Goal: Information Seeking & Learning: Learn about a topic

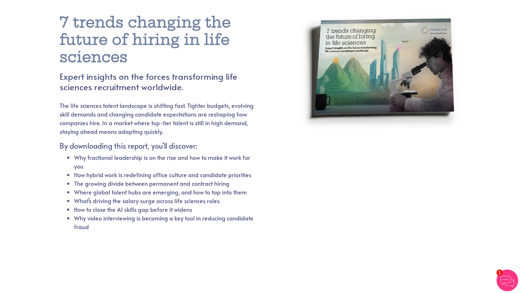
scroll to position [39, 0]
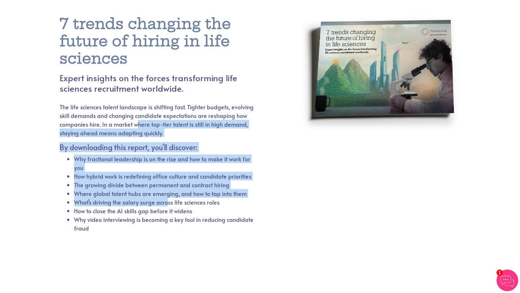
drag, startPoint x: 135, startPoint y: 122, endPoint x: 168, endPoint y: 202, distance: 85.5
click at [168, 200] on div "The life sciences talent landscape is shifting fast. Tighter budgets, evolving …" at bounding box center [157, 172] width 195 height 139
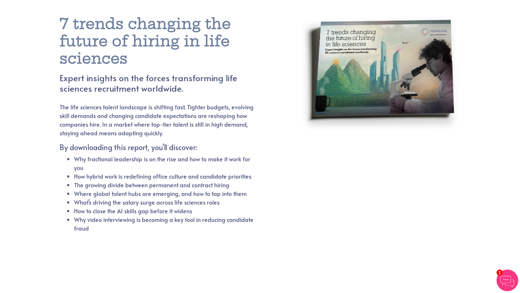
click at [168, 202] on li "What’s driving the salary surge across life sciences roles" at bounding box center [164, 202] width 180 height 9
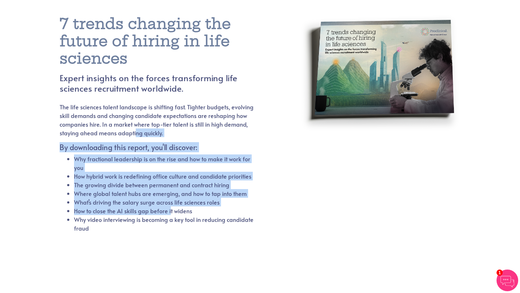
drag, startPoint x: 169, startPoint y: 212, endPoint x: 131, endPoint y: 121, distance: 98.9
click at [132, 125] on div "The life sciences talent landscape is shifting fast. Tighter budgets, evolving …" at bounding box center [157, 172] width 195 height 139
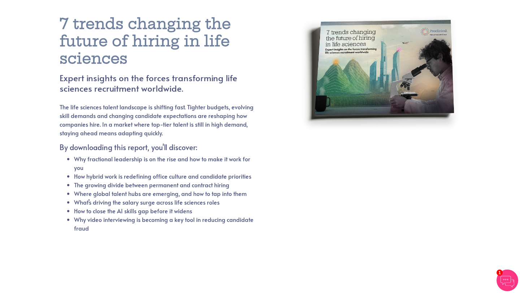
click at [131, 121] on p "The life sciences talent landscape is shifting fast. Tighter budgets, evolving …" at bounding box center [157, 120] width 195 height 35
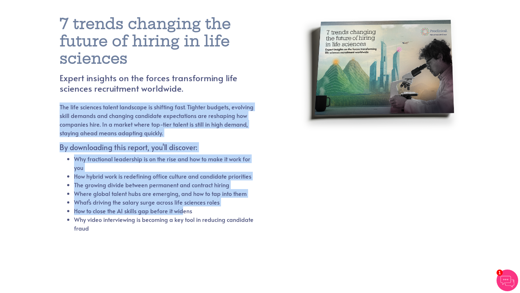
drag, startPoint x: 131, startPoint y: 102, endPoint x: 182, endPoint y: 210, distance: 119.4
click at [182, 210] on div "7 trends changing the future of hiring in life sciences Expert insights on the …" at bounding box center [174, 128] width 229 height 226
click at [182, 210] on li "How to close the AI skills gap before it widens" at bounding box center [164, 211] width 180 height 9
